Goal: Check status: Check status

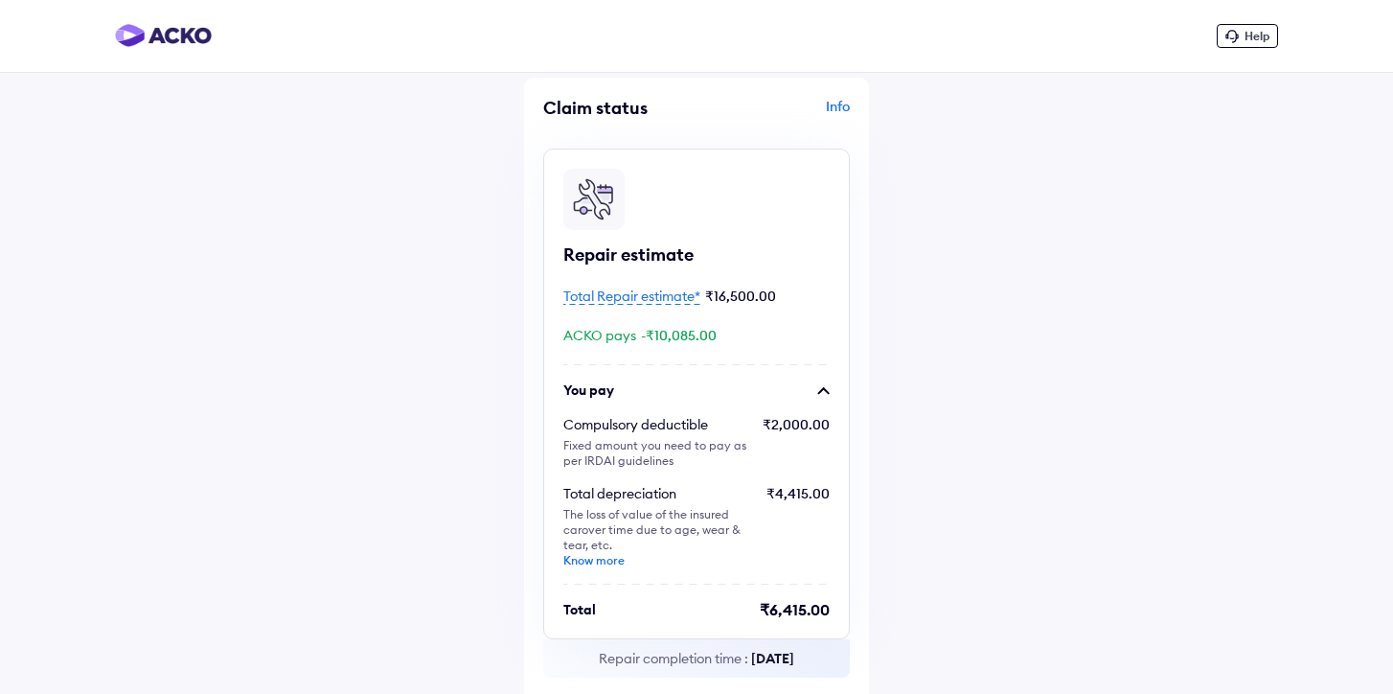
click at [651, 297] on span "Total Repair estimate*" at bounding box center [631, 295] width 137 height 17
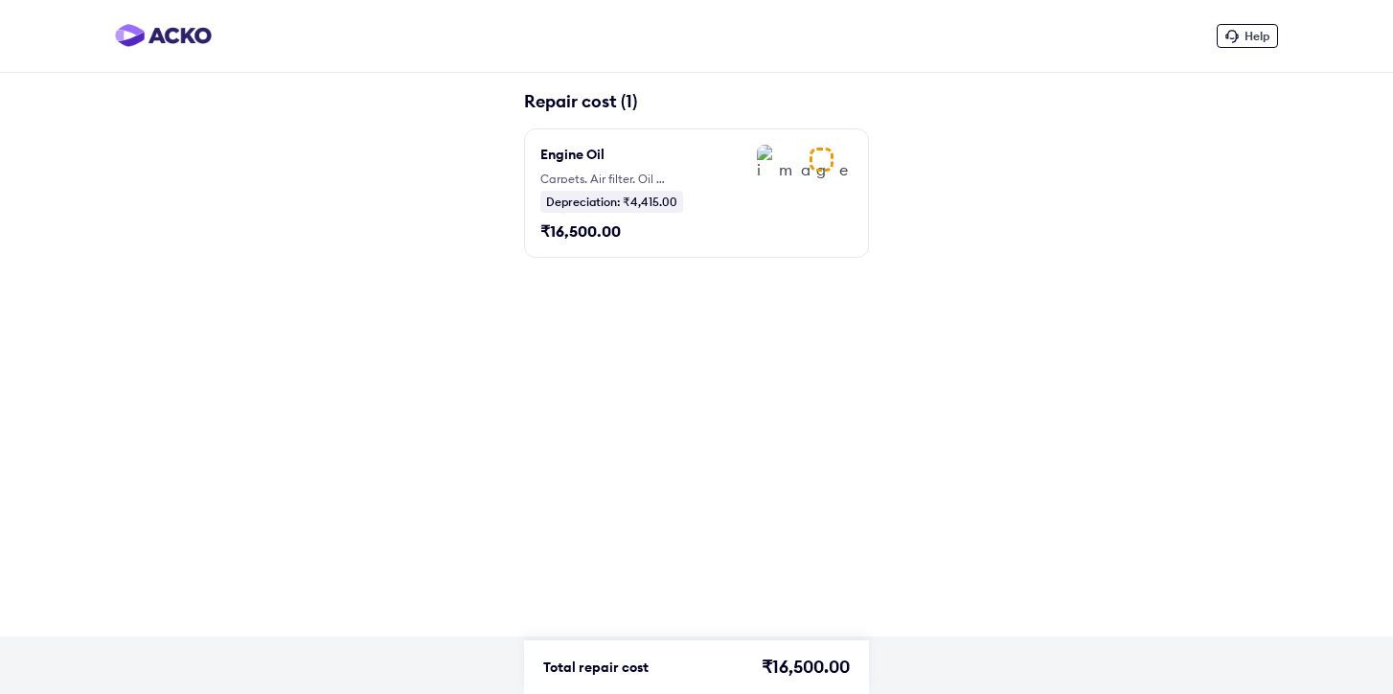
click at [651, 297] on div "Help Repair cost (1) Engine Oil Carpets, Air filter, Oil filter, Engine Oil, Cl…" at bounding box center [696, 318] width 1393 height 636
click at [589, 206] on div "Depreciation: ₹4,415.00" at bounding box center [611, 202] width 143 height 22
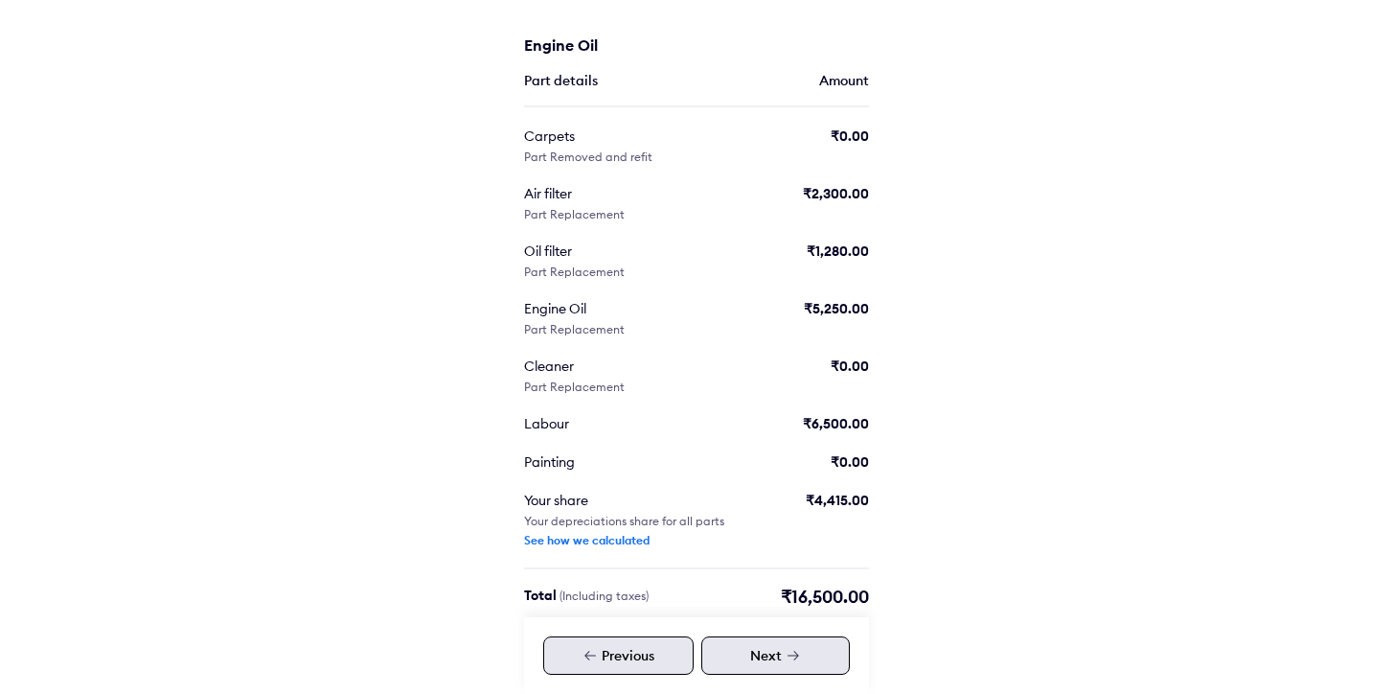
scroll to position [452, 0]
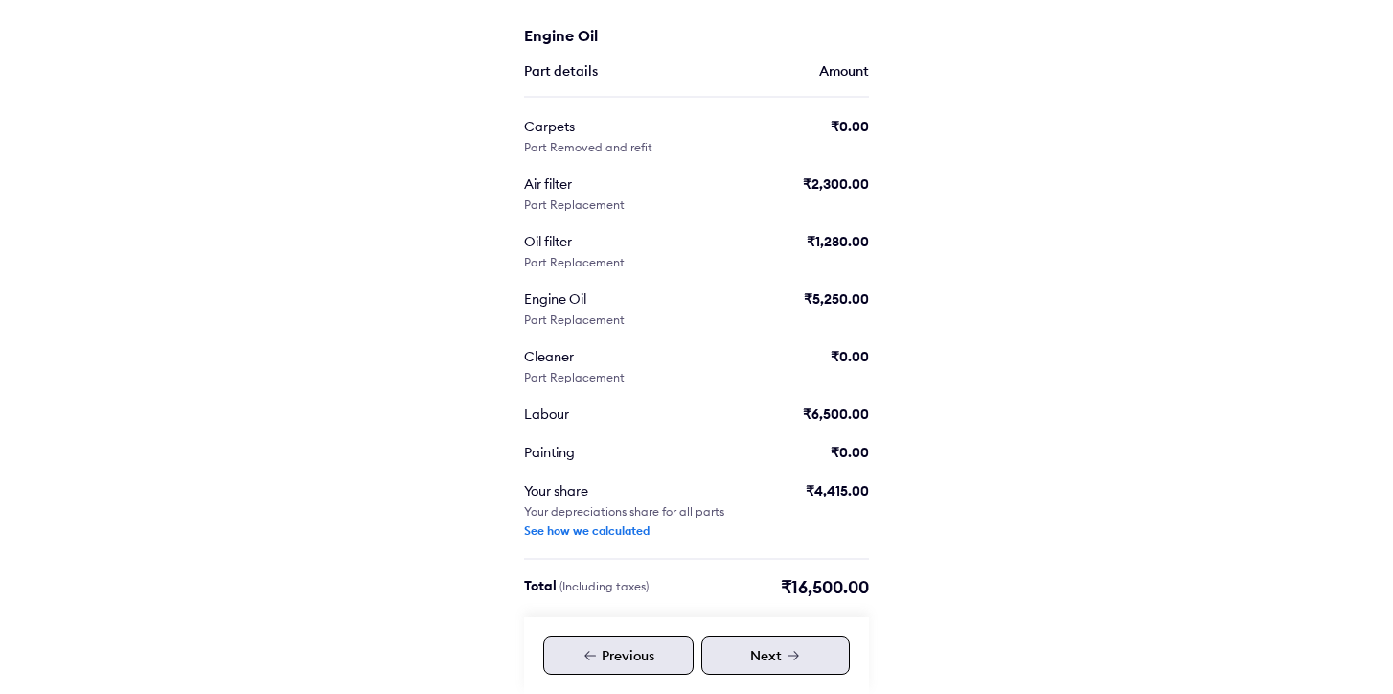
click at [799, 655] on icon at bounding box center [793, 655] width 15 height 15
click at [759, 665] on div "Next" at bounding box center [775, 655] width 149 height 38
click at [770, 655] on div "Next" at bounding box center [775, 655] width 149 height 38
click at [797, 653] on icon at bounding box center [793, 655] width 15 height 15
